Goal: Task Accomplishment & Management: Complete application form

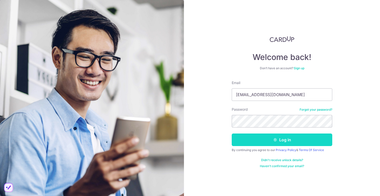
click at [265, 141] on button "Log in" at bounding box center [282, 140] width 100 height 13
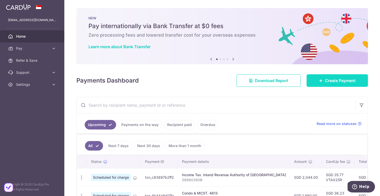
click at [331, 75] on link "Create Payment" at bounding box center [336, 80] width 61 height 13
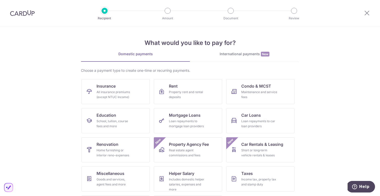
scroll to position [29, 0]
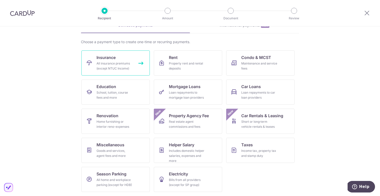
click at [105, 65] on div "All insurance premiums (except NTUC Income)" at bounding box center [114, 66] width 36 height 10
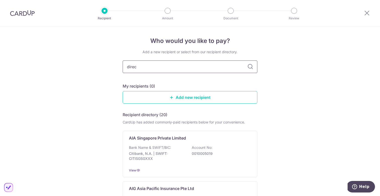
type input "direct"
